Goal: Task Accomplishment & Management: Complete application form

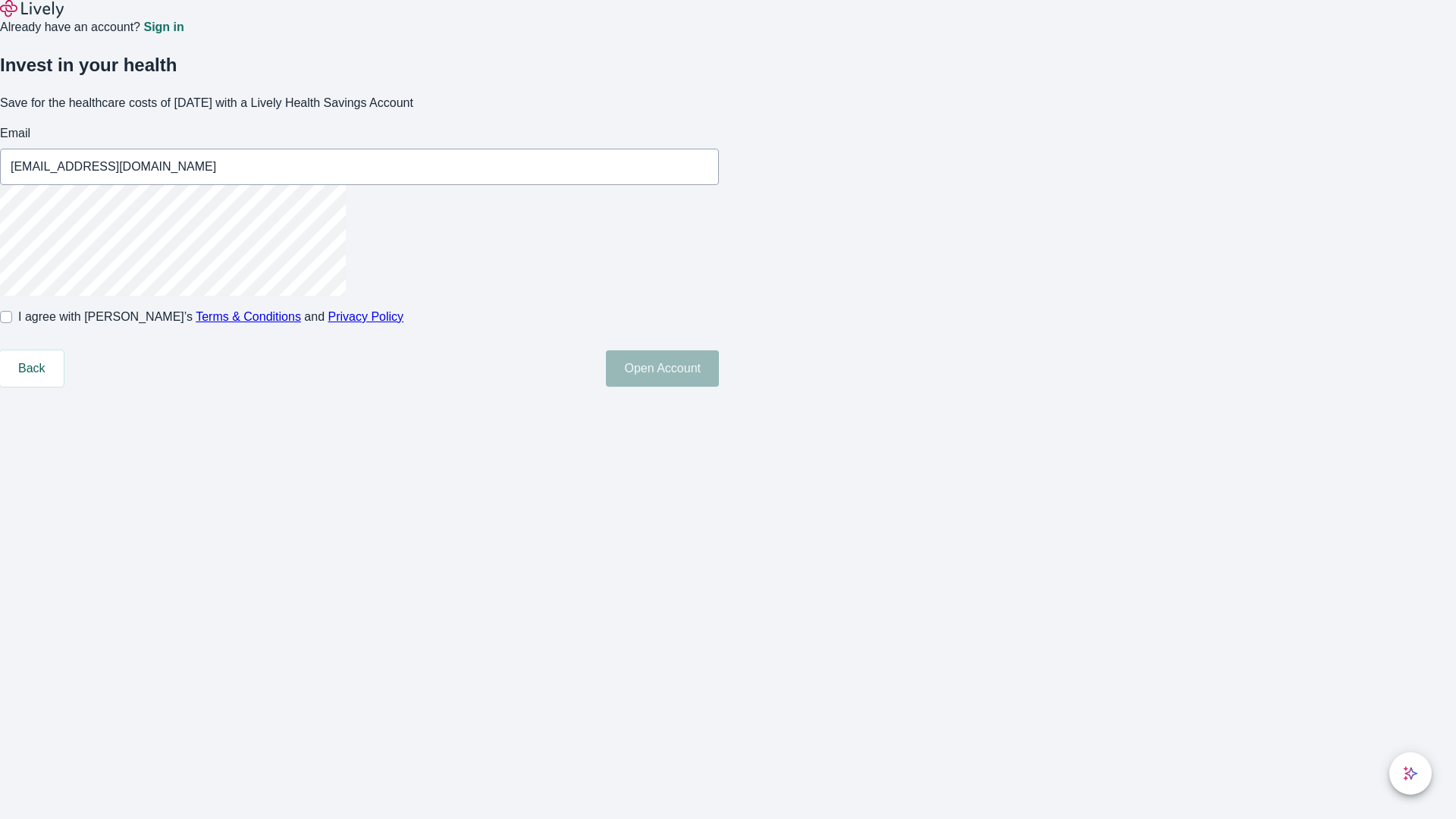
click at [12, 324] on input "I agree with Lively’s Terms & Conditions and Privacy Policy" at bounding box center [6, 317] width 12 height 12
checkbox input "true"
click at [719, 387] on button "Open Account" at bounding box center [662, 368] width 113 height 37
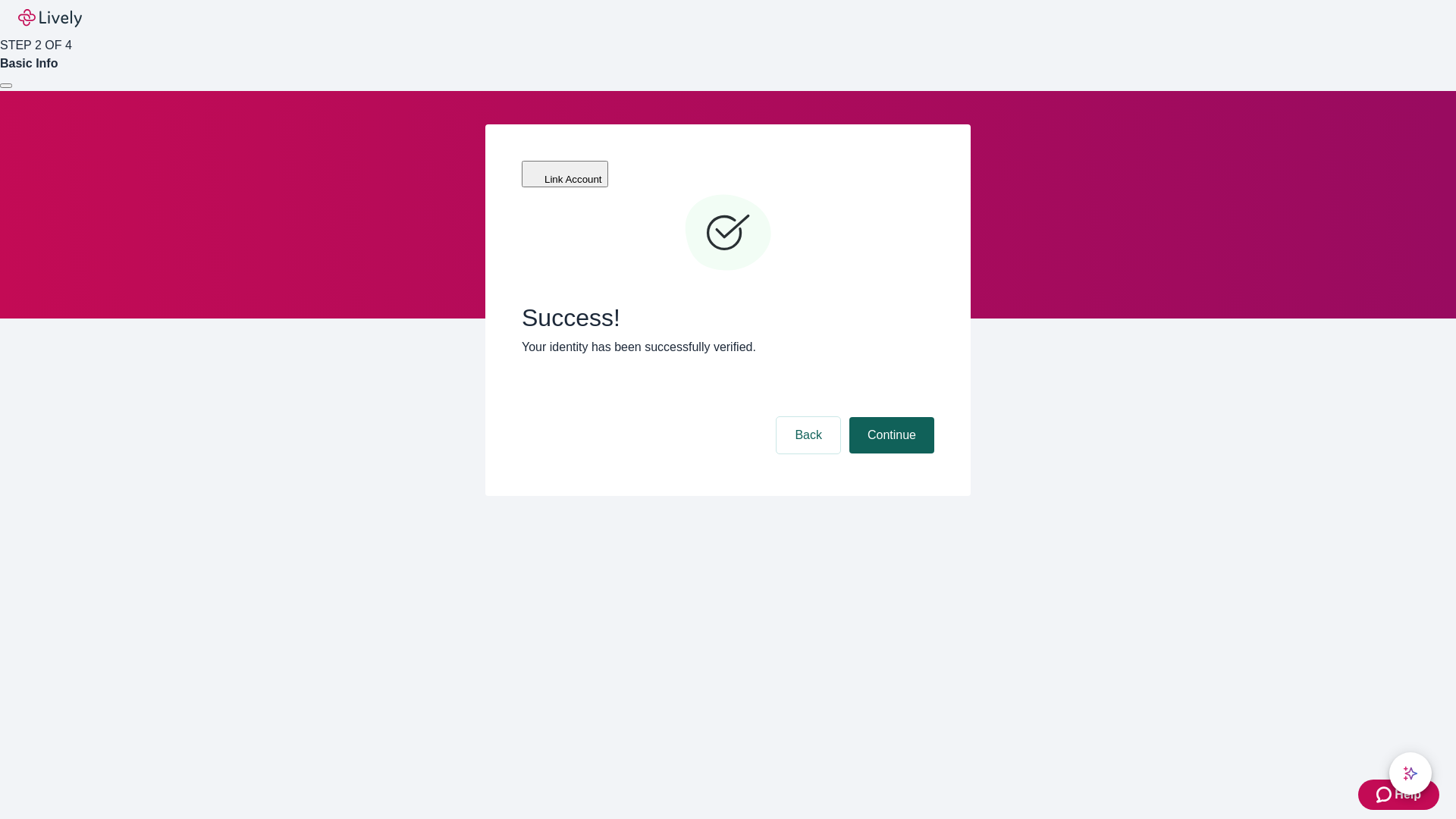
click at [889, 417] on button "Continue" at bounding box center [891, 435] width 85 height 37
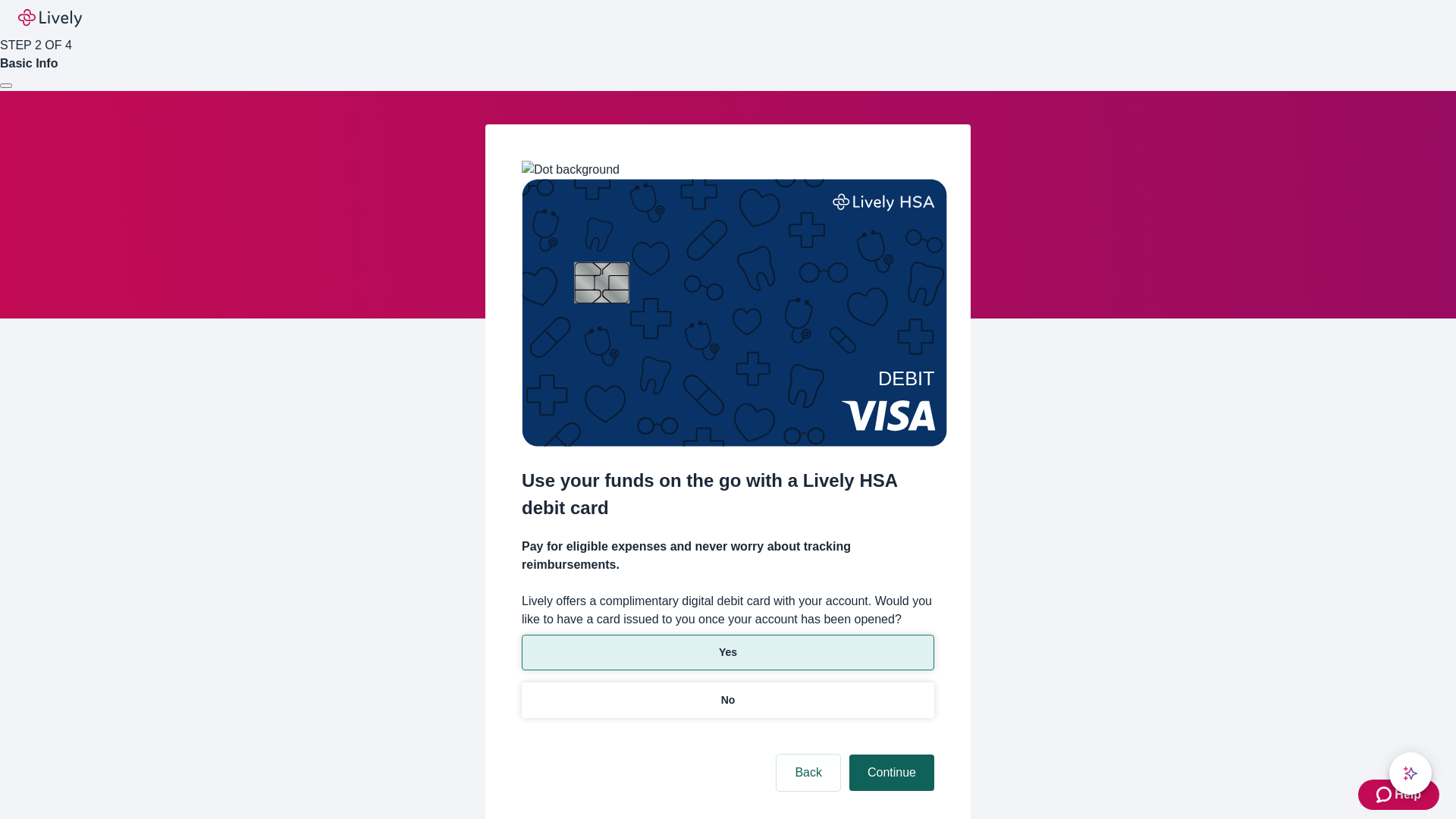
click at [727, 644] on p "Yes" at bounding box center [728, 652] width 18 height 16
click at [889, 755] on button "Continue" at bounding box center [891, 773] width 85 height 37
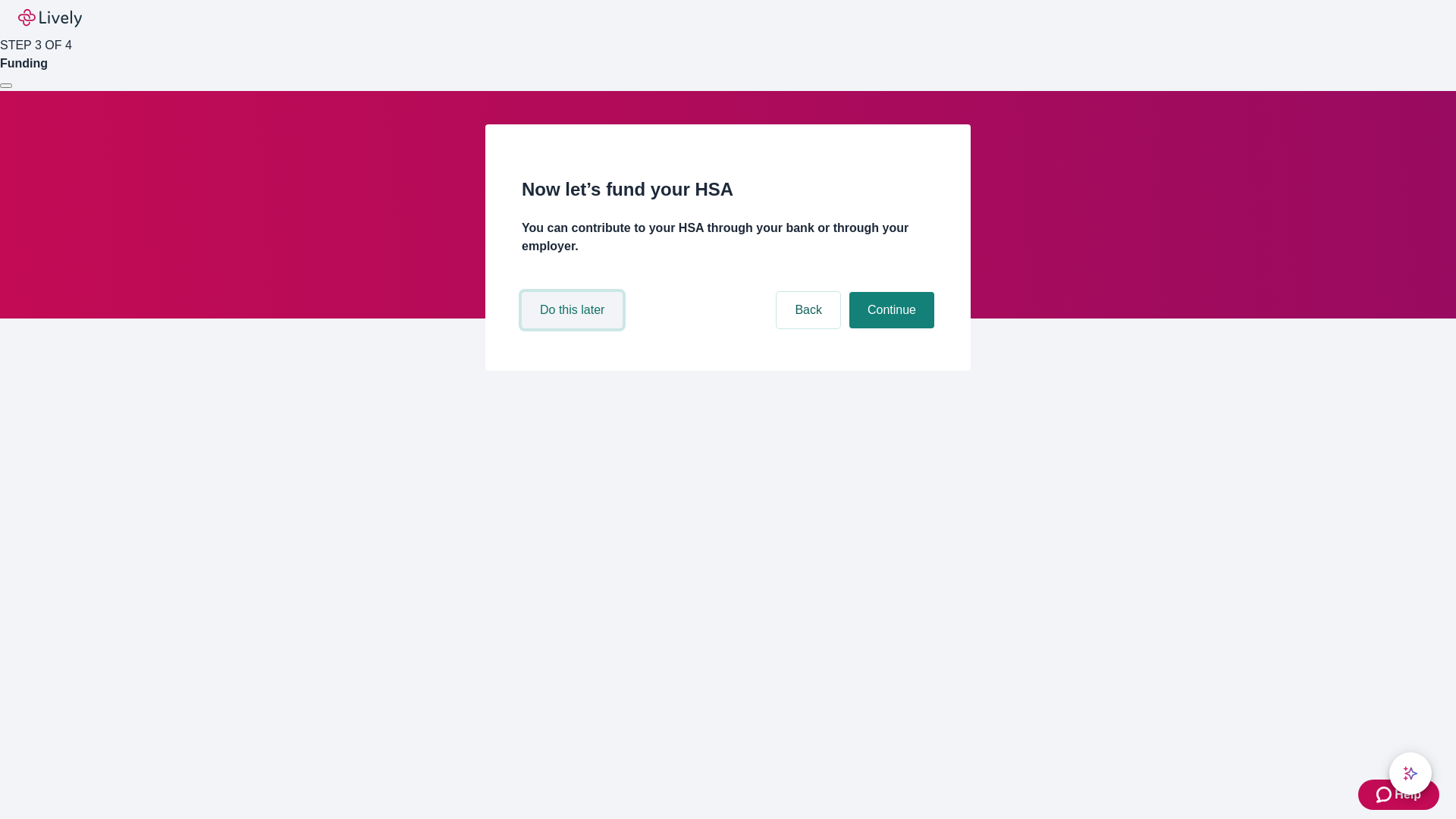
click at [574, 329] on button "Do this later" at bounding box center [572, 310] width 101 height 37
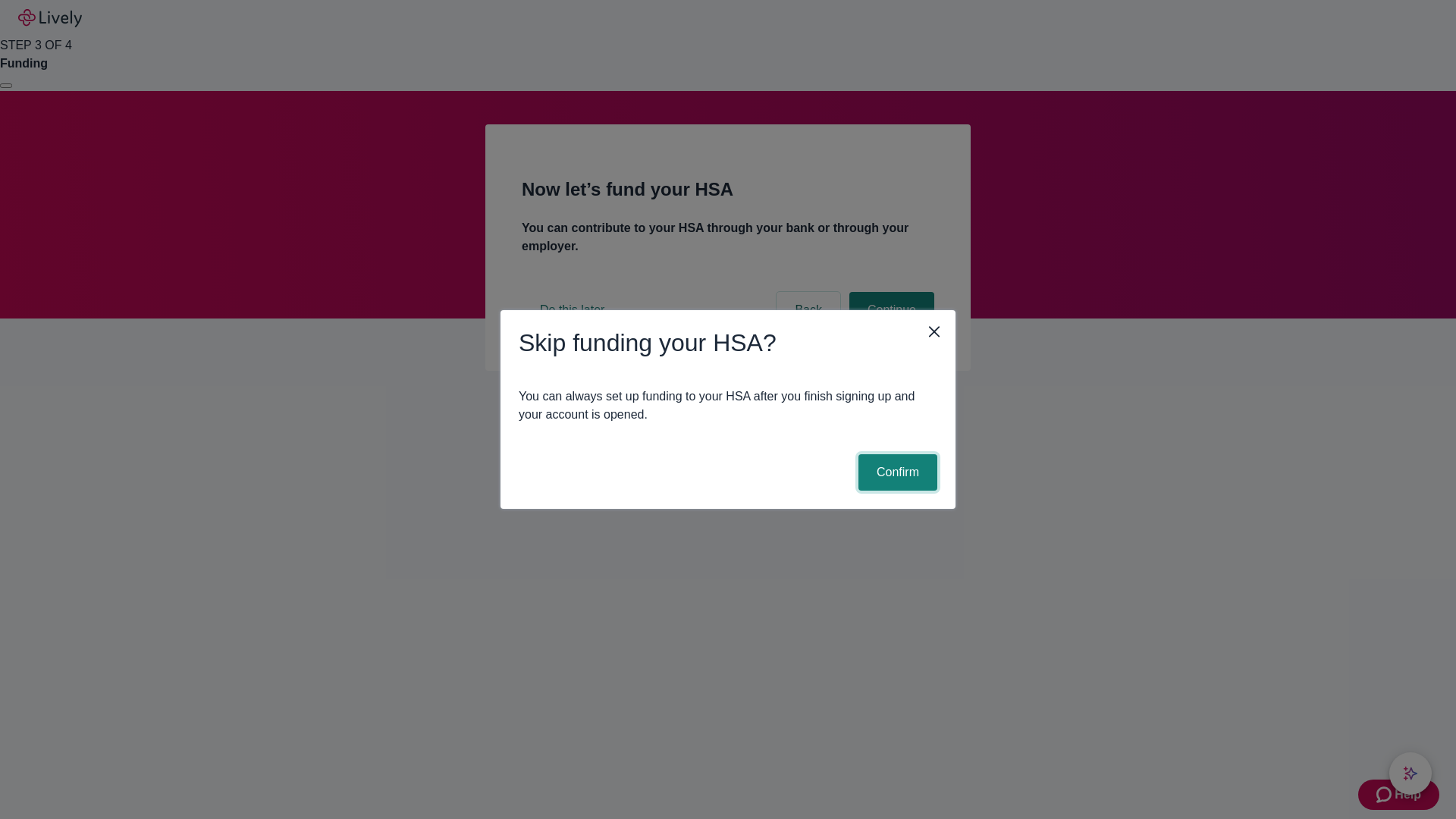
click at [896, 472] on button "Confirm" at bounding box center [897, 472] width 79 height 37
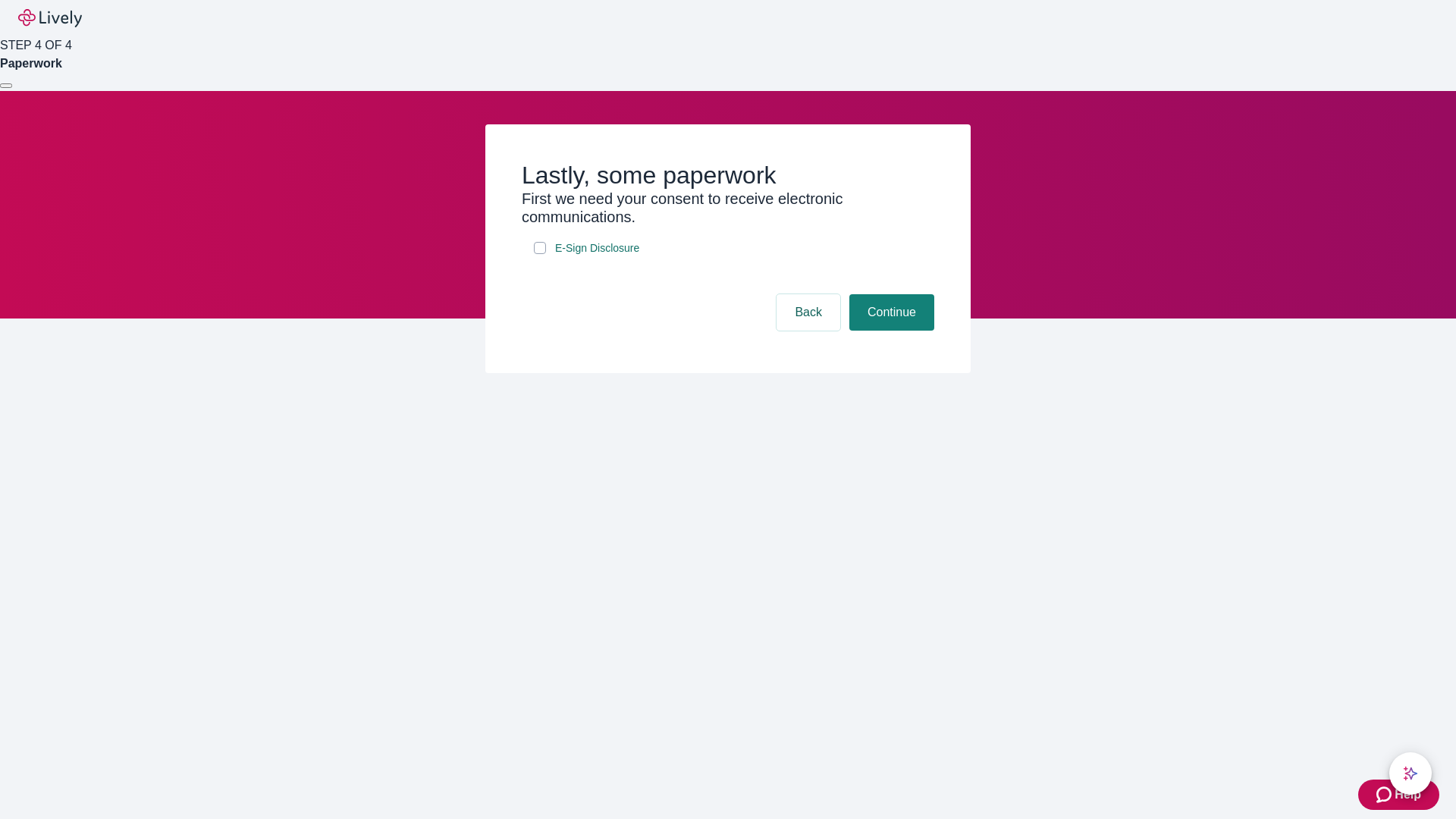
click at [540, 254] on input "E-Sign Disclosure" at bounding box center [540, 249] width 12 height 12
checkbox input "true"
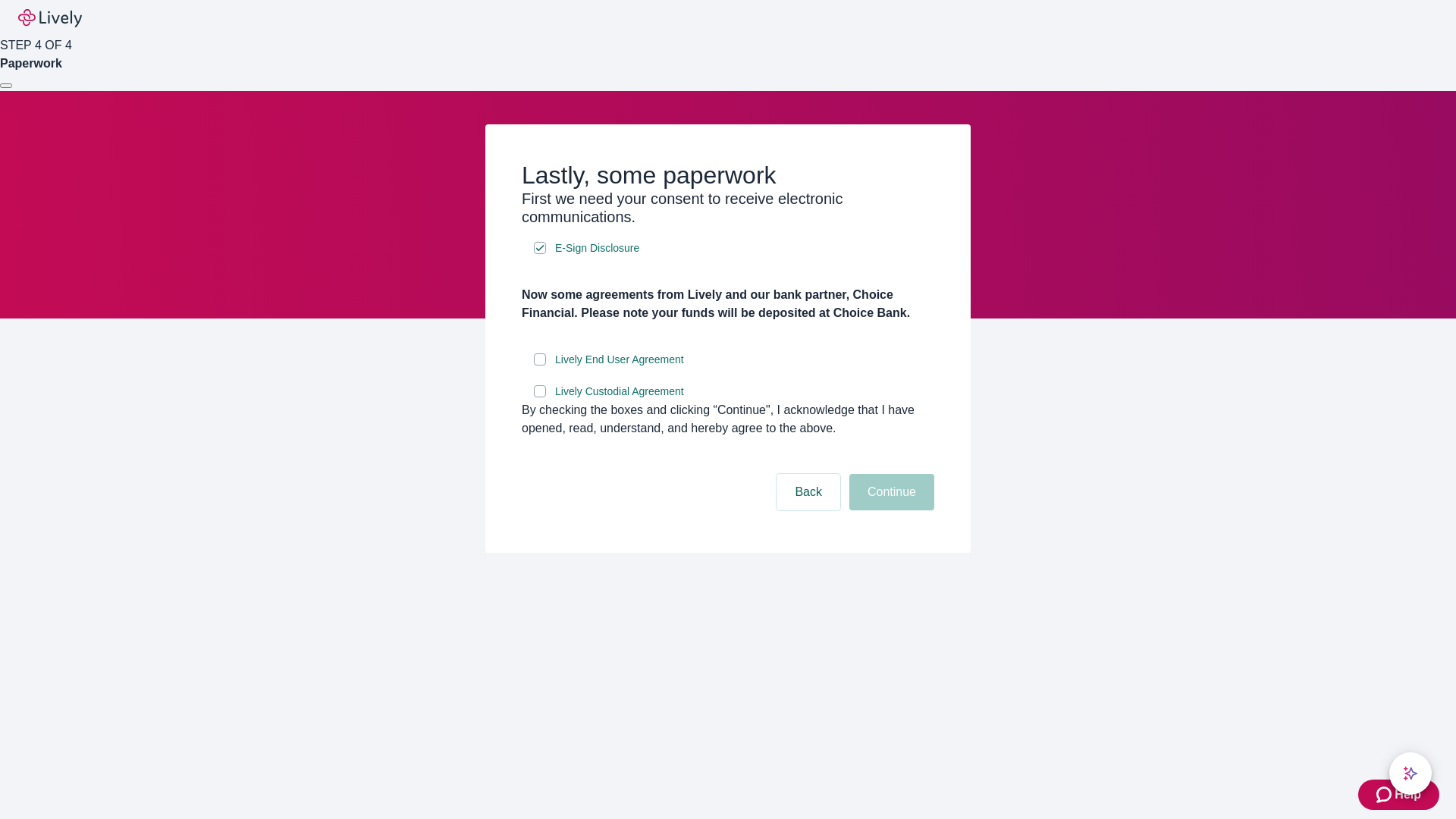
click at [540, 365] on input "Lively End User Agreement" at bounding box center [540, 360] width 12 height 12
checkbox input "true"
click at [540, 397] on input "Lively Custodial Agreement" at bounding box center [540, 391] width 12 height 12
checkbox input "true"
click at [889, 511] on button "Continue" at bounding box center [891, 492] width 85 height 37
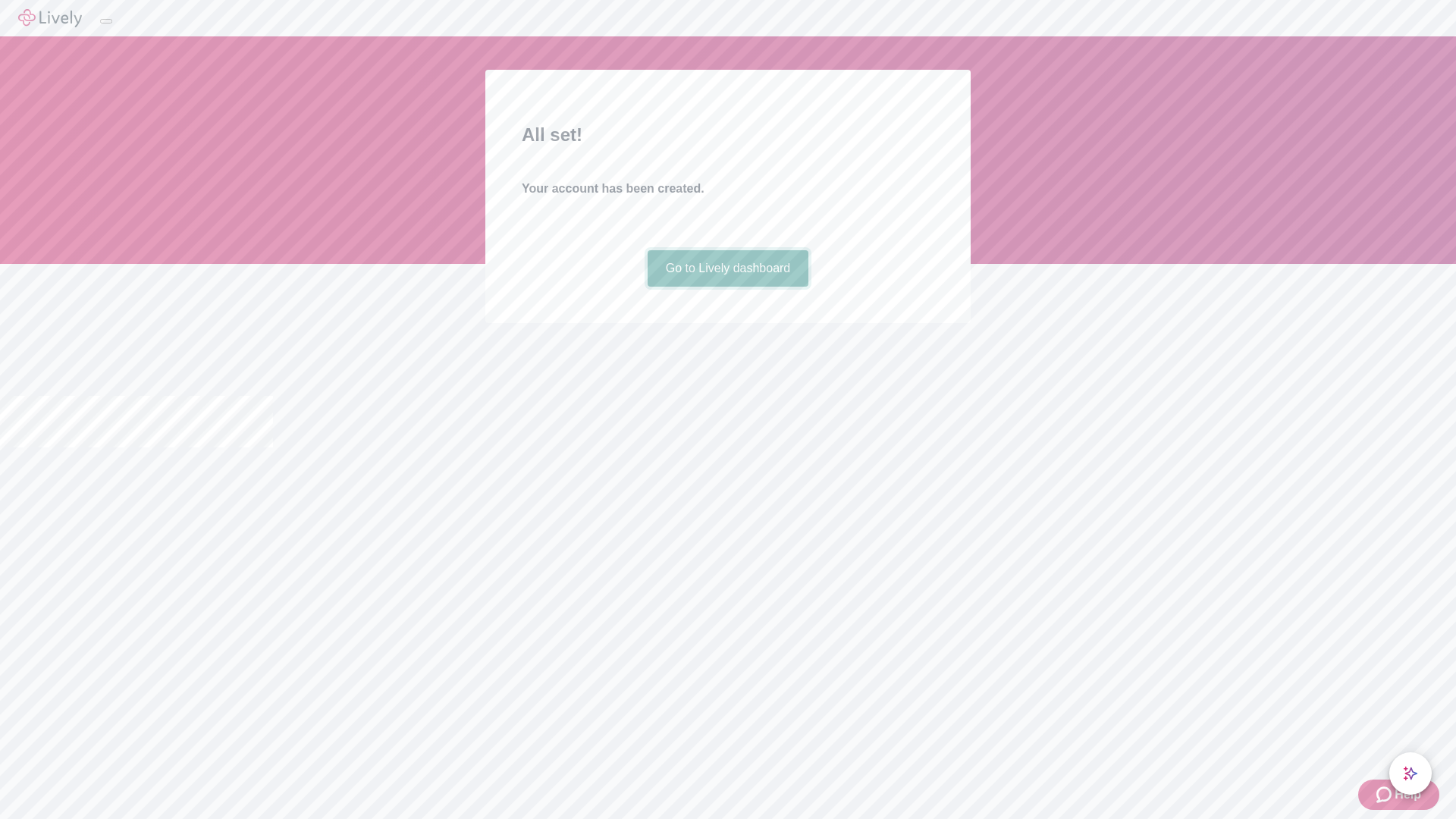
click at [727, 287] on link "Go to Lively dashboard" at bounding box center [728, 268] width 161 height 37
